Goal: Task Accomplishment & Management: Manage account settings

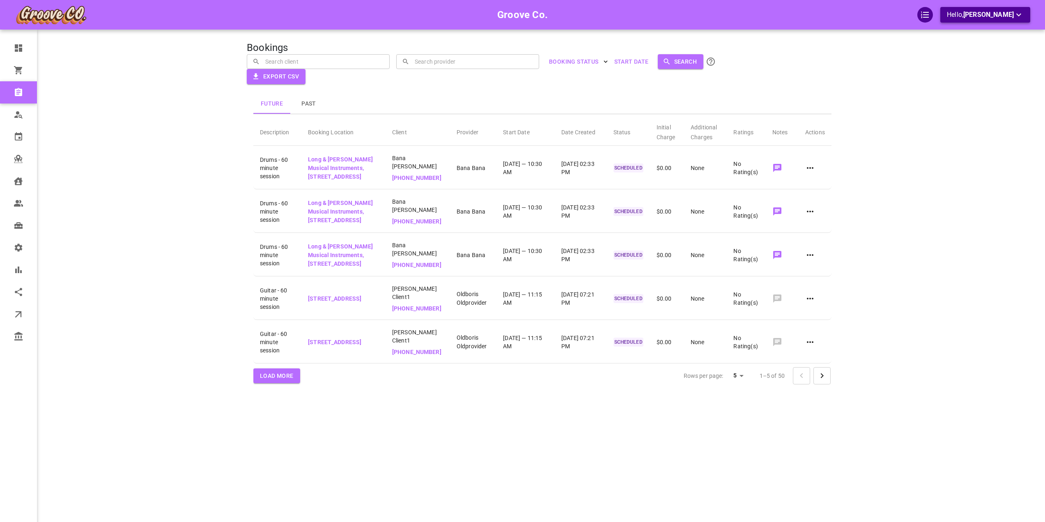
click at [972, 21] on button "Hello, [PERSON_NAME]" at bounding box center [985, 15] width 90 height 16
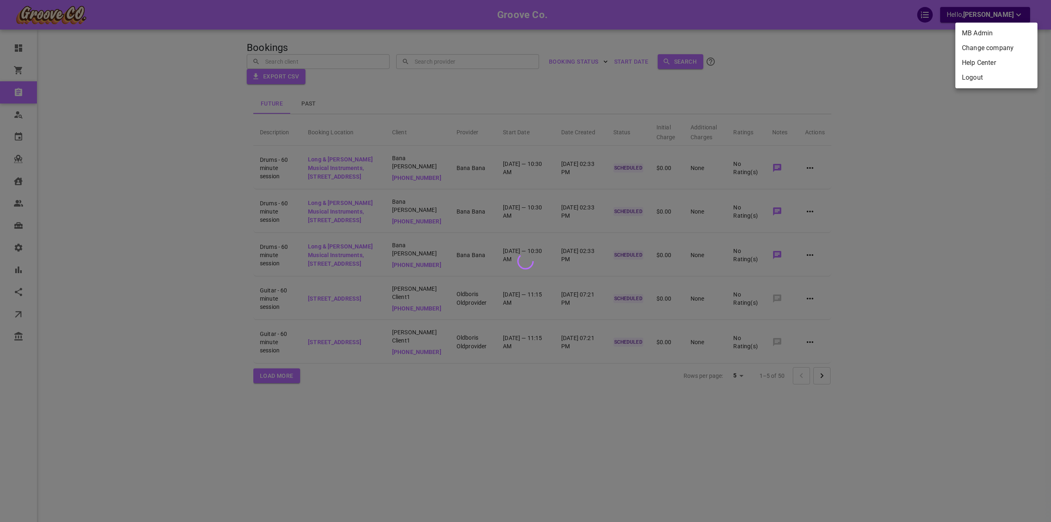
click at [972, 46] on li "Change company" at bounding box center [997, 48] width 82 height 15
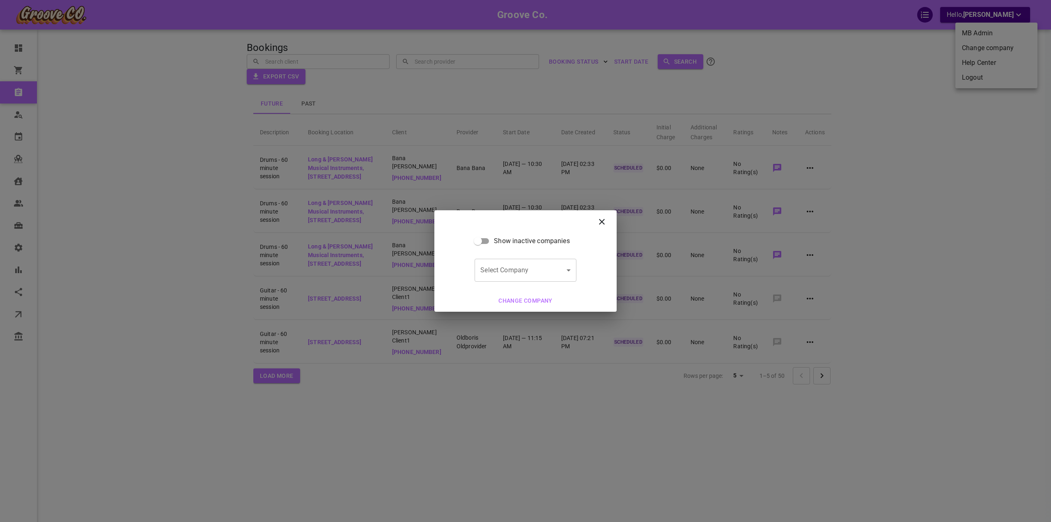
click at [527, 267] on body "Groove Co. Hello, Omar Tahir Dashboard Orders Bookings Who is available Calenda…" at bounding box center [525, 286] width 1051 height 572
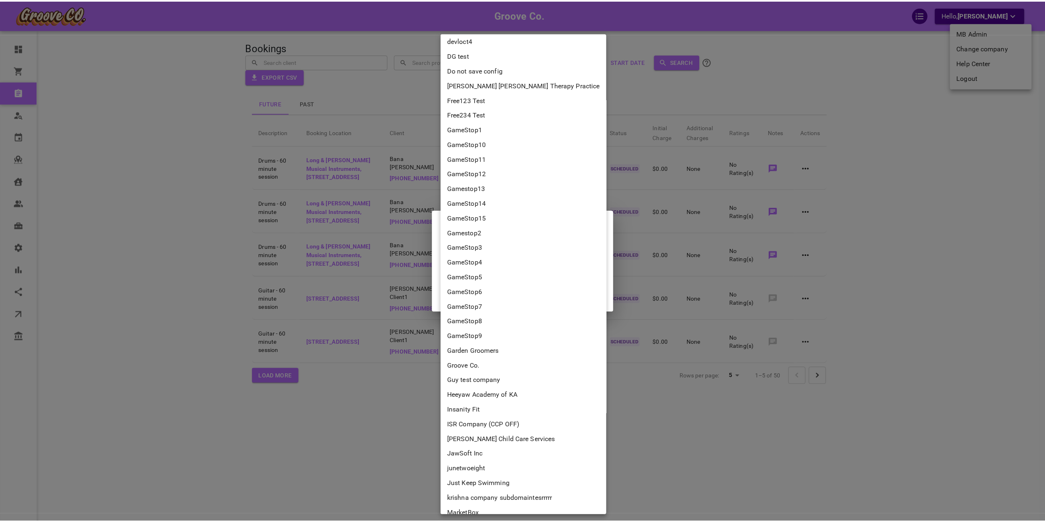
scroll to position [1848, 0]
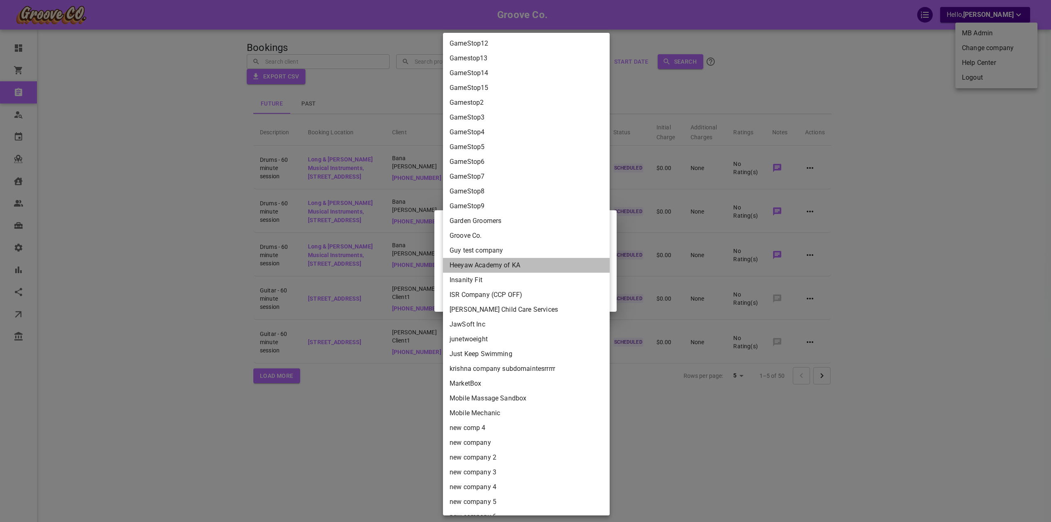
click at [526, 270] on li "Heeyaw Academy of KA" at bounding box center [526, 265] width 167 height 15
type input "2ca0d95f-5354-486a-af0f-18d79afab328"
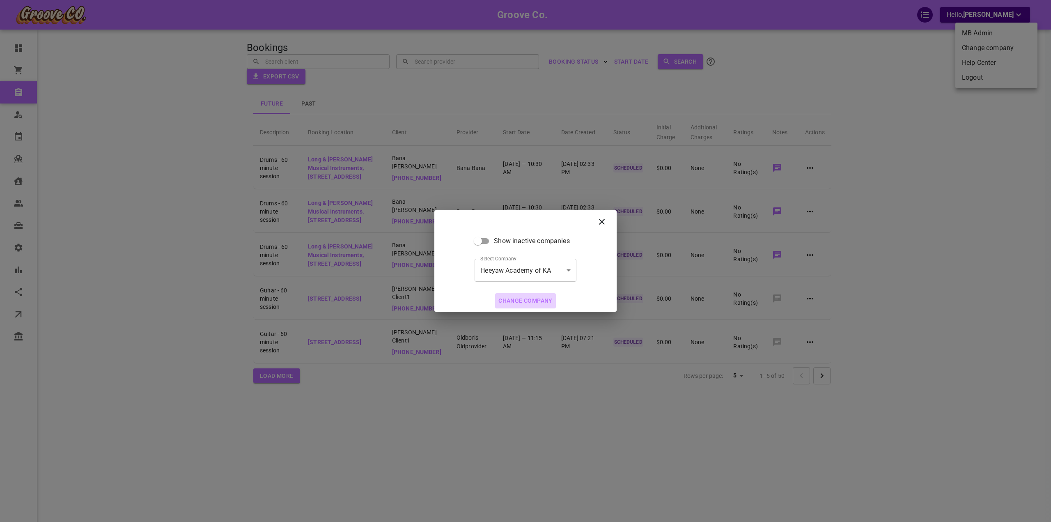
click at [529, 299] on button "Change company" at bounding box center [525, 300] width 61 height 15
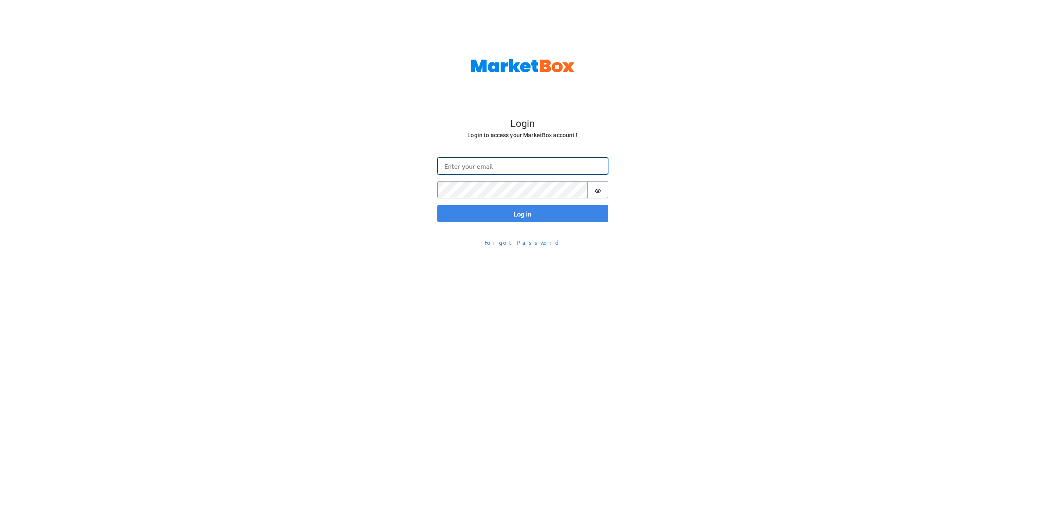
type input "[EMAIL_ADDRESS][DOMAIN_NAME]"
click at [534, 211] on button "Log in" at bounding box center [522, 213] width 171 height 17
